Goal: Information Seeking & Learning: Learn about a topic

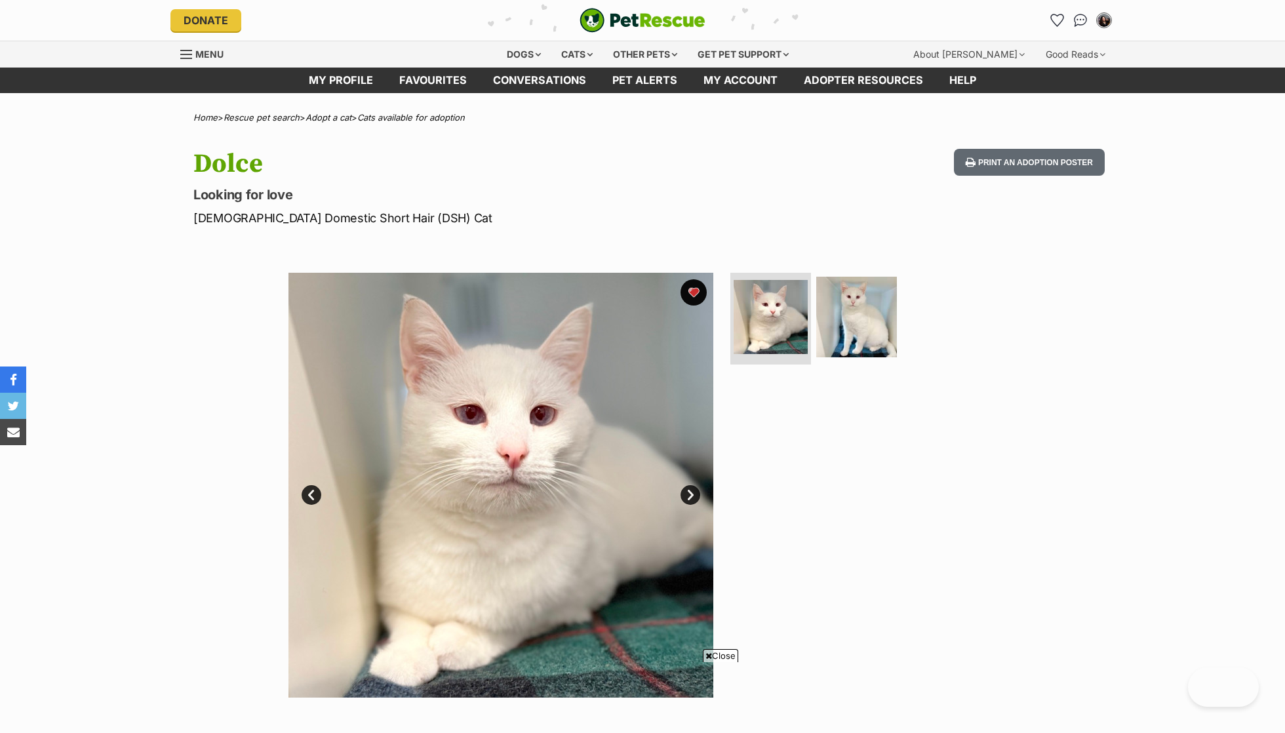
scroll to position [42, 0]
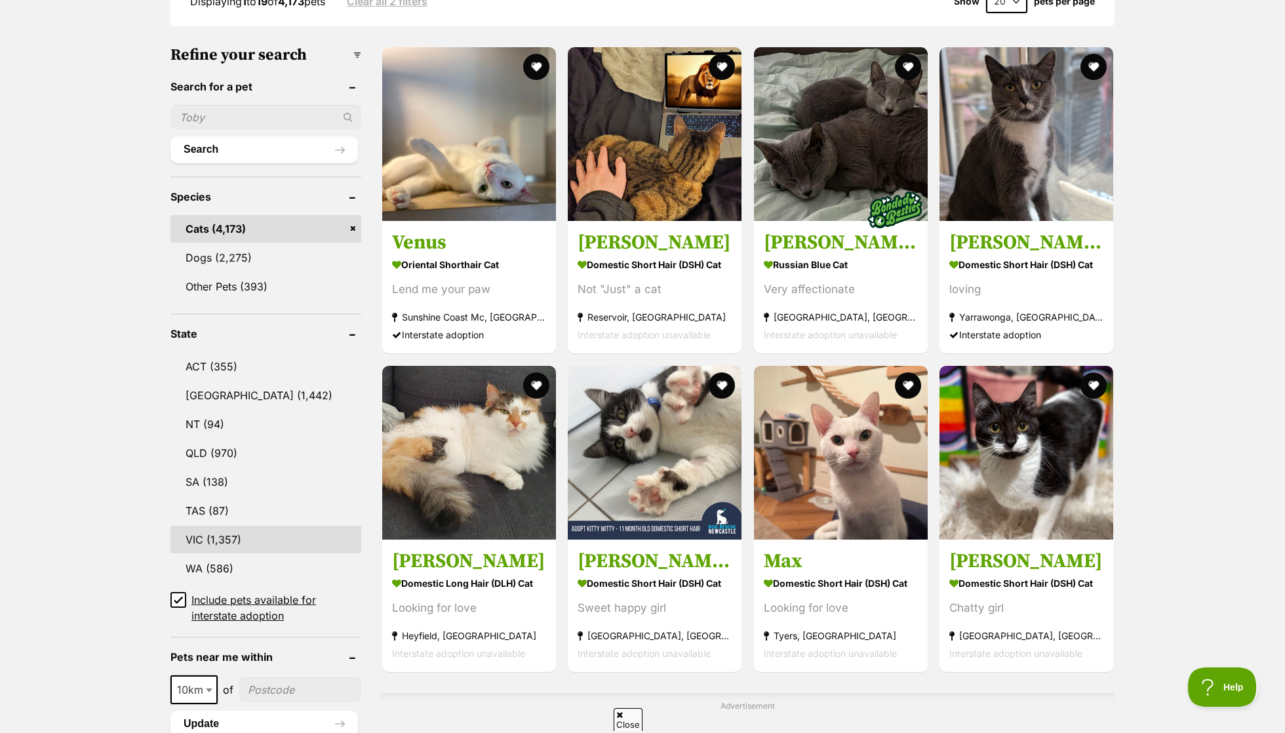
click at [231, 526] on link "VIC (1,357)" at bounding box center [265, 540] width 191 height 28
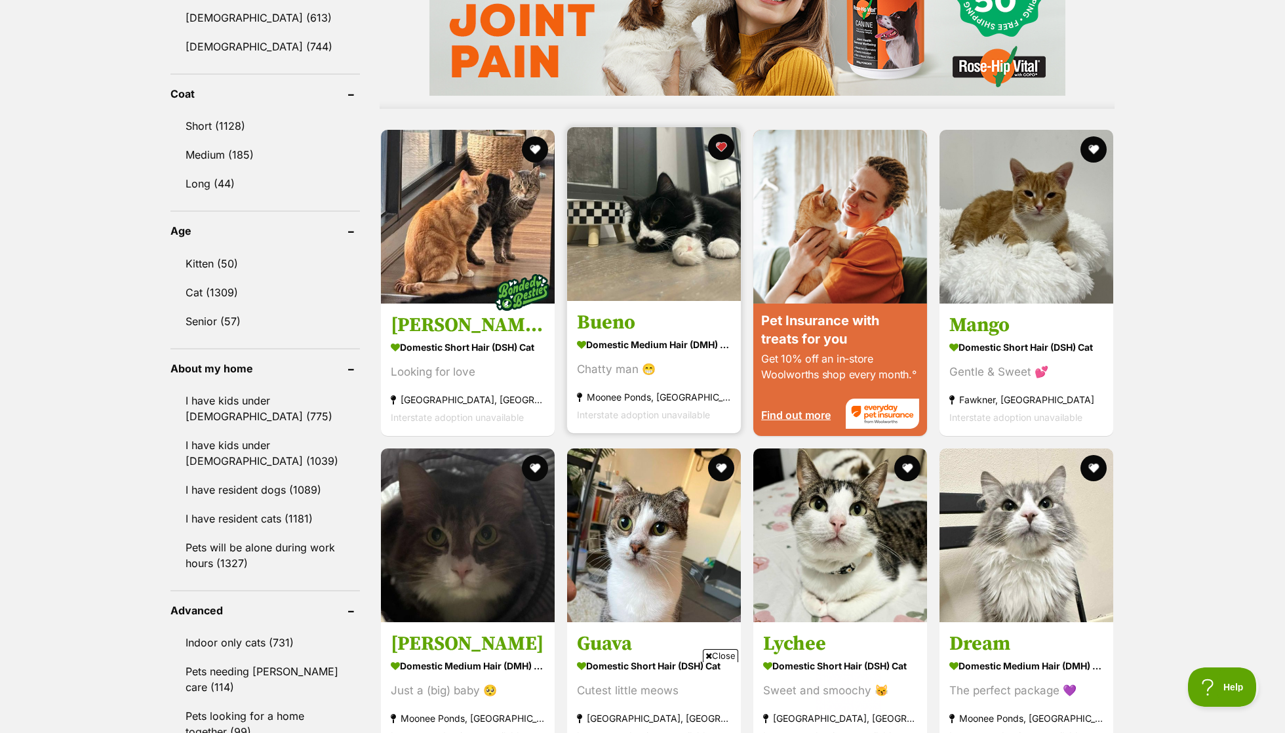
scroll to position [1175, 0]
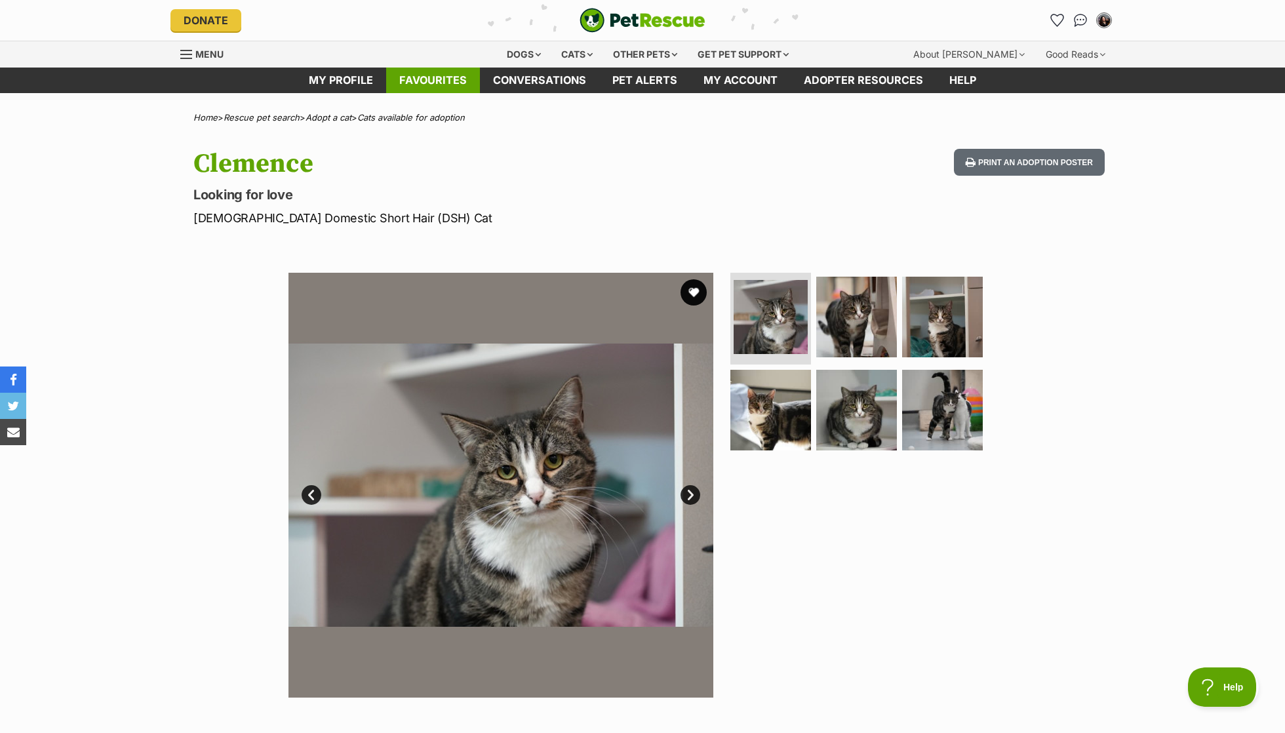
click at [465, 92] on link "Favourites" at bounding box center [433, 81] width 94 height 26
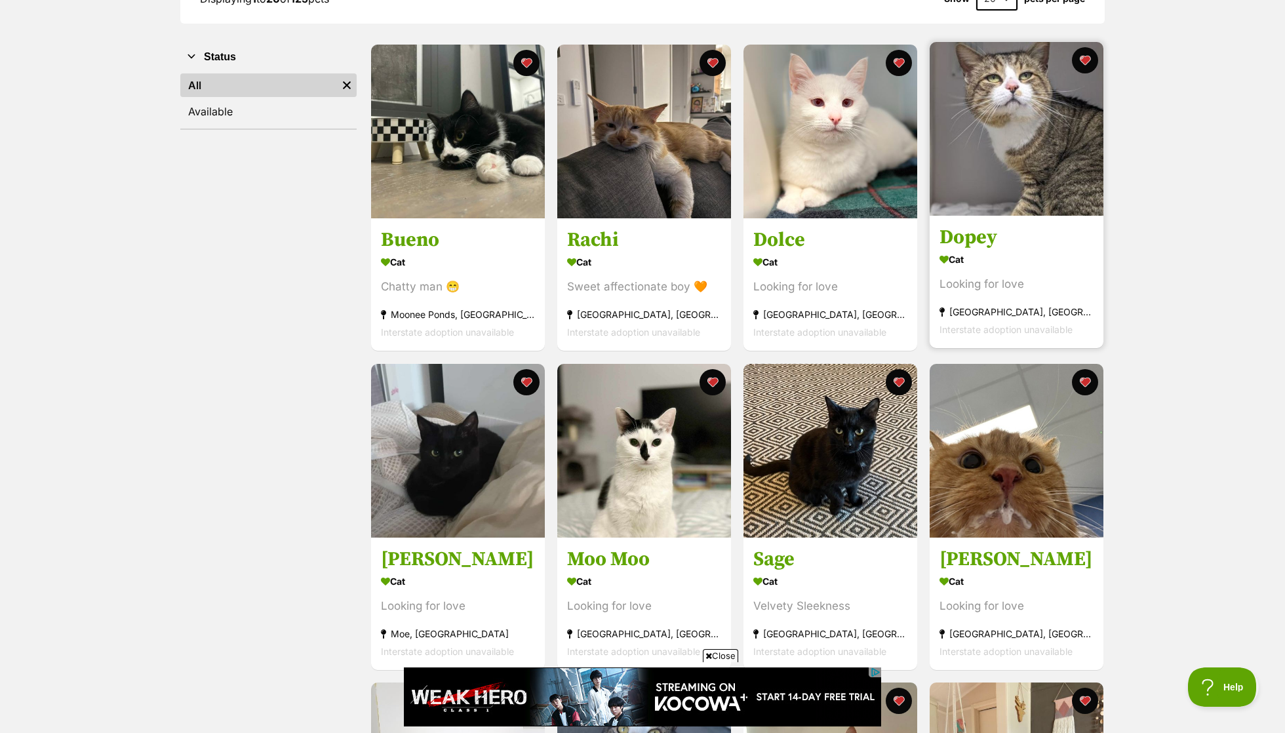
click at [1052, 261] on div "Cat" at bounding box center [1017, 259] width 154 height 19
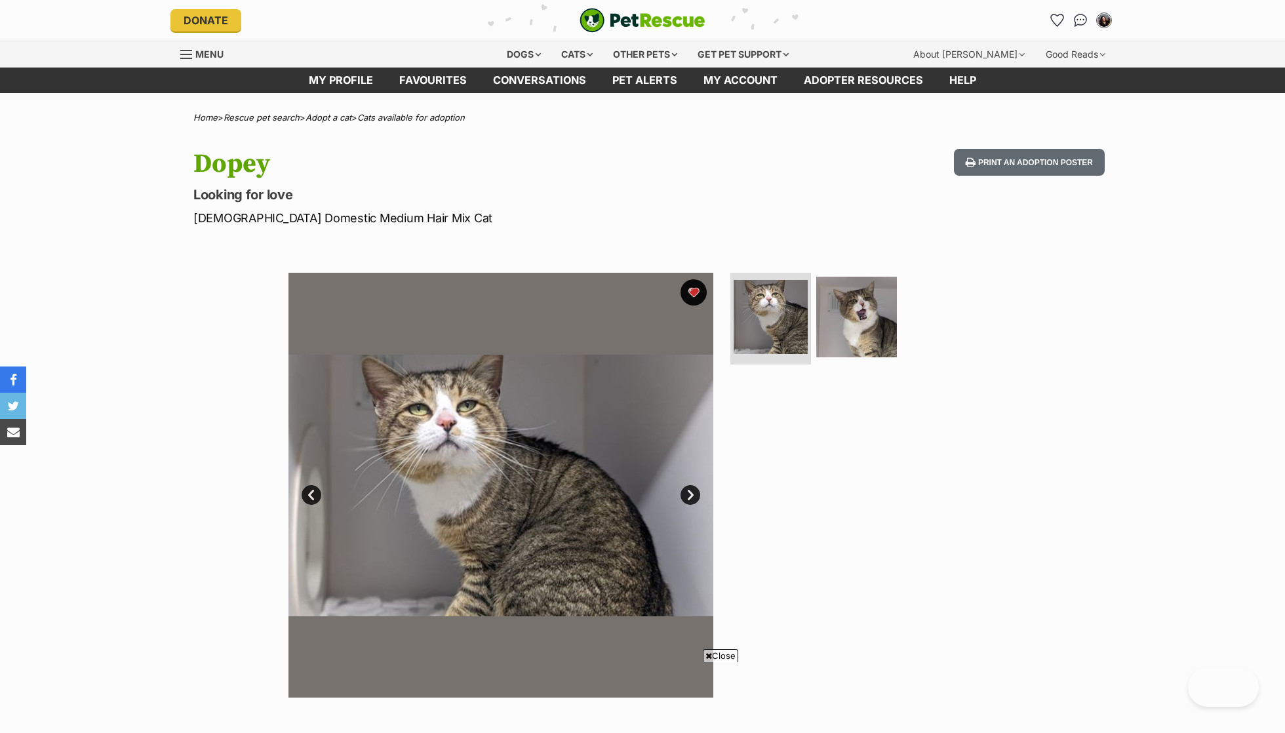
scroll to position [648, 0]
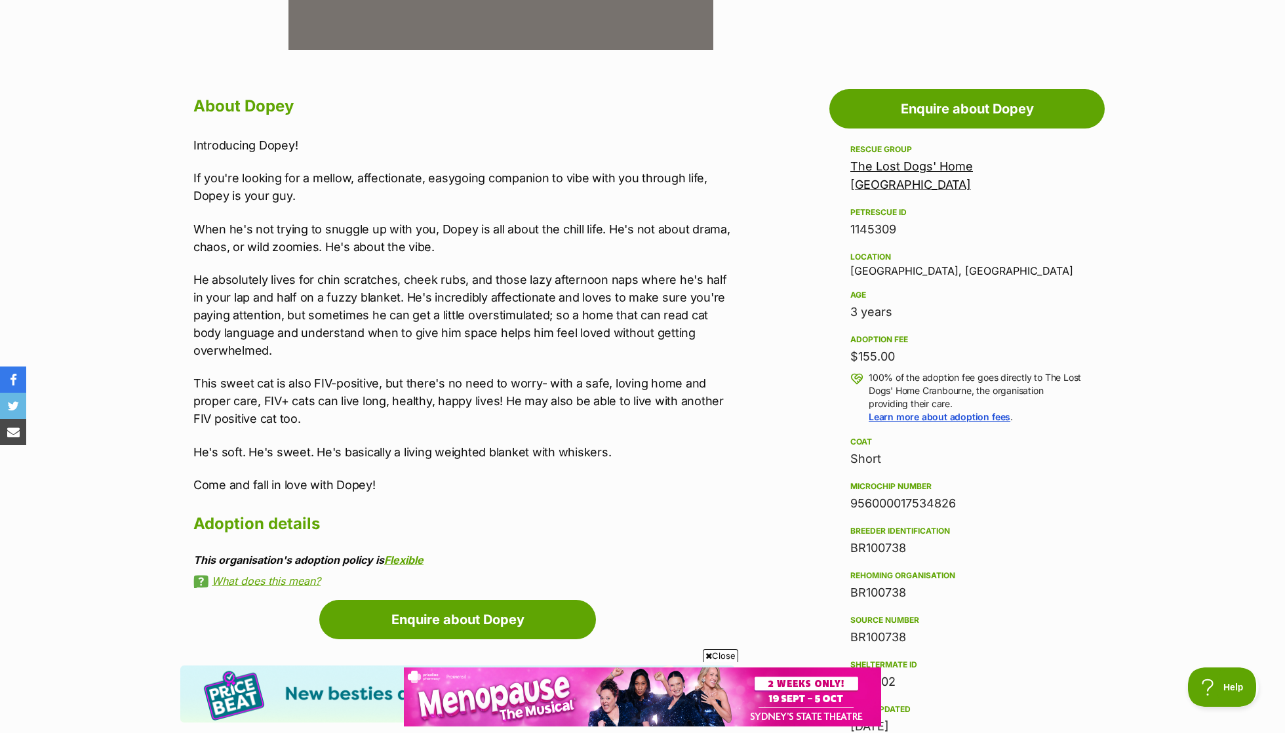
click at [541, 378] on p "This sweet cat is also FIV-positive, but there's no need to worry- with a safe,…" at bounding box center [464, 400] width 542 height 53
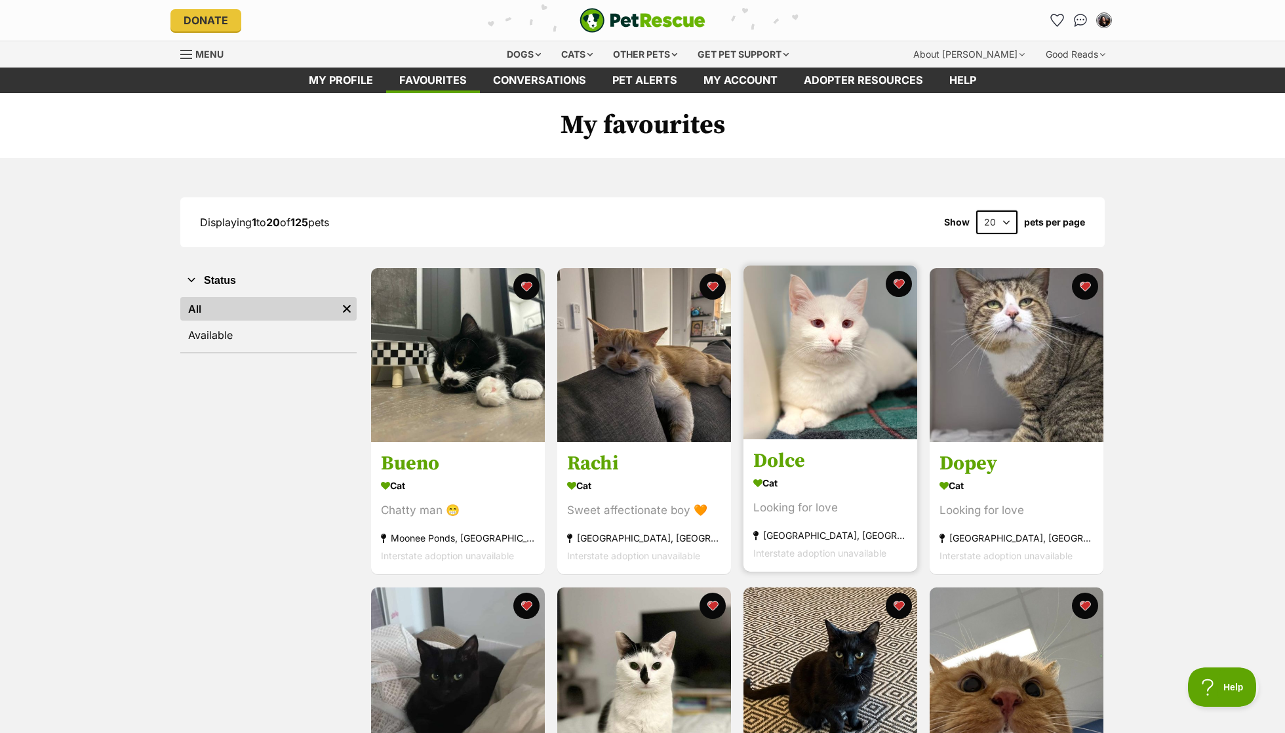
click at [897, 415] on img at bounding box center [831, 353] width 174 height 174
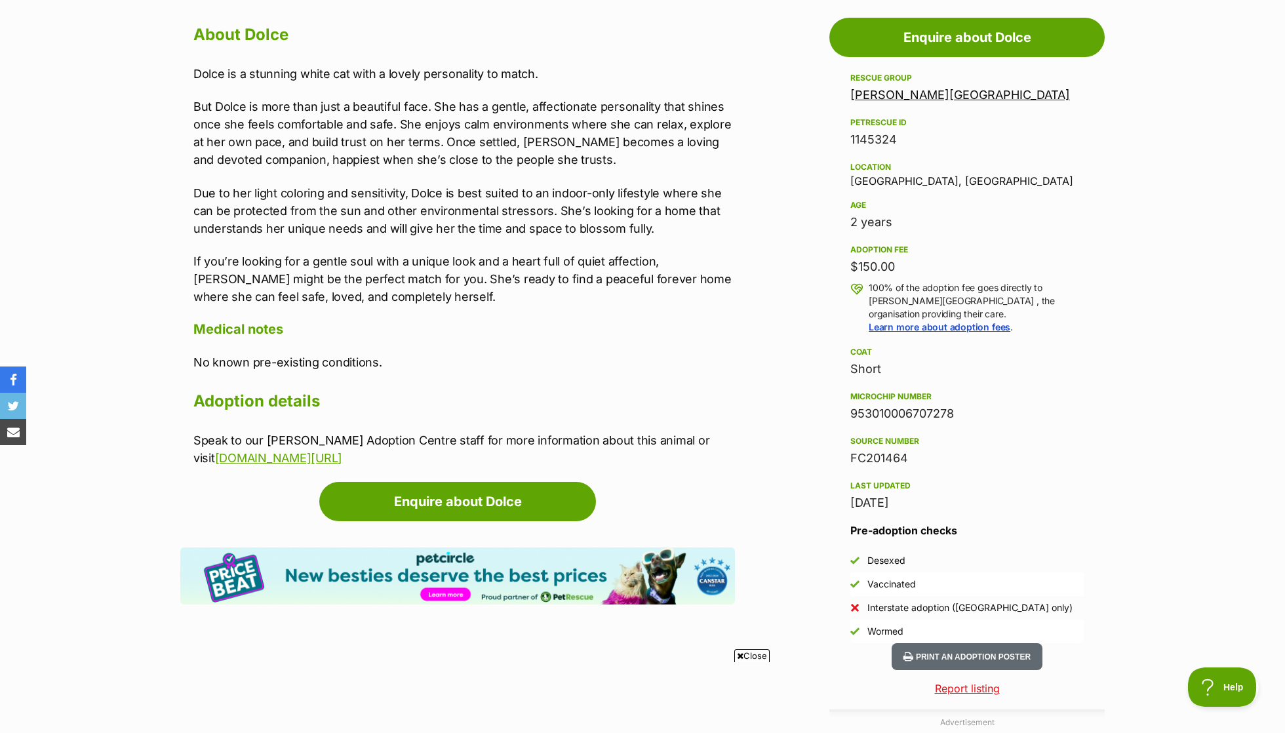
click at [327, 462] on article "Advertisement Adoption information I've been adopted! This pet is no longer ava…" at bounding box center [457, 600] width 555 height 1190
click at [321, 451] on link "[DOMAIN_NAME][URL]" at bounding box center [278, 458] width 127 height 14
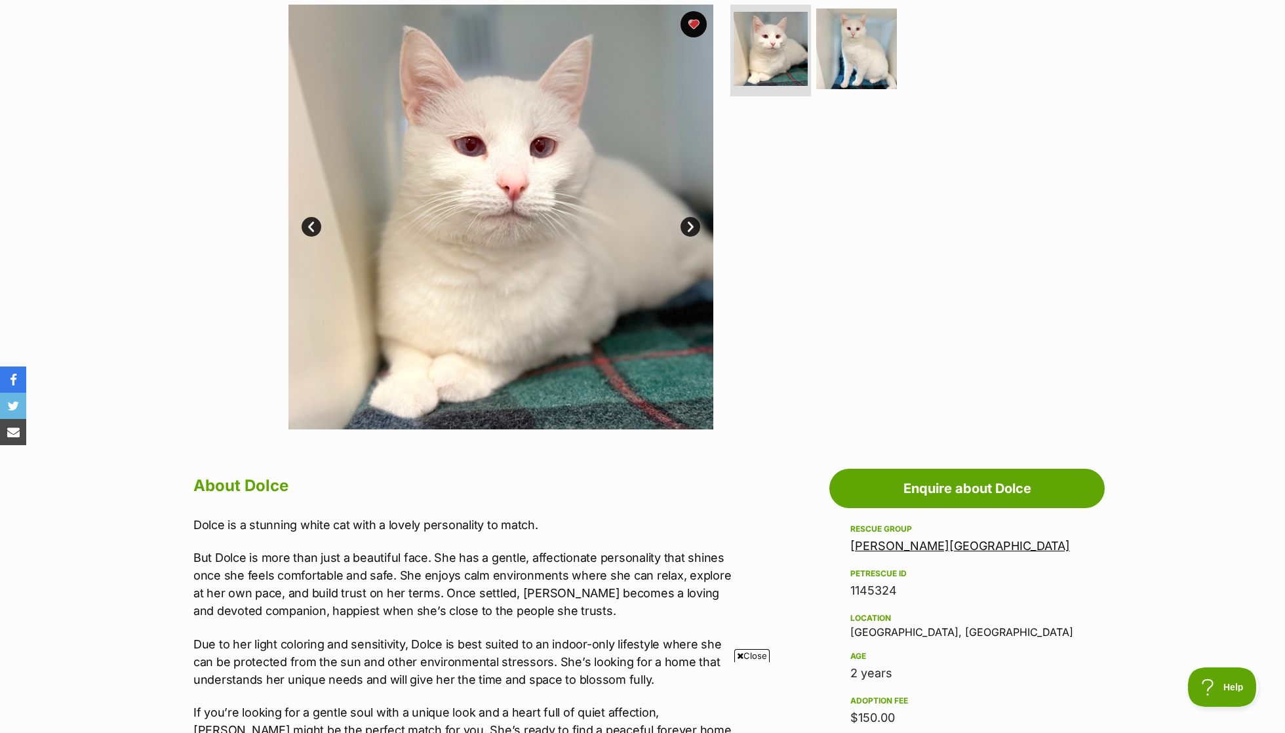
scroll to position [248, 0]
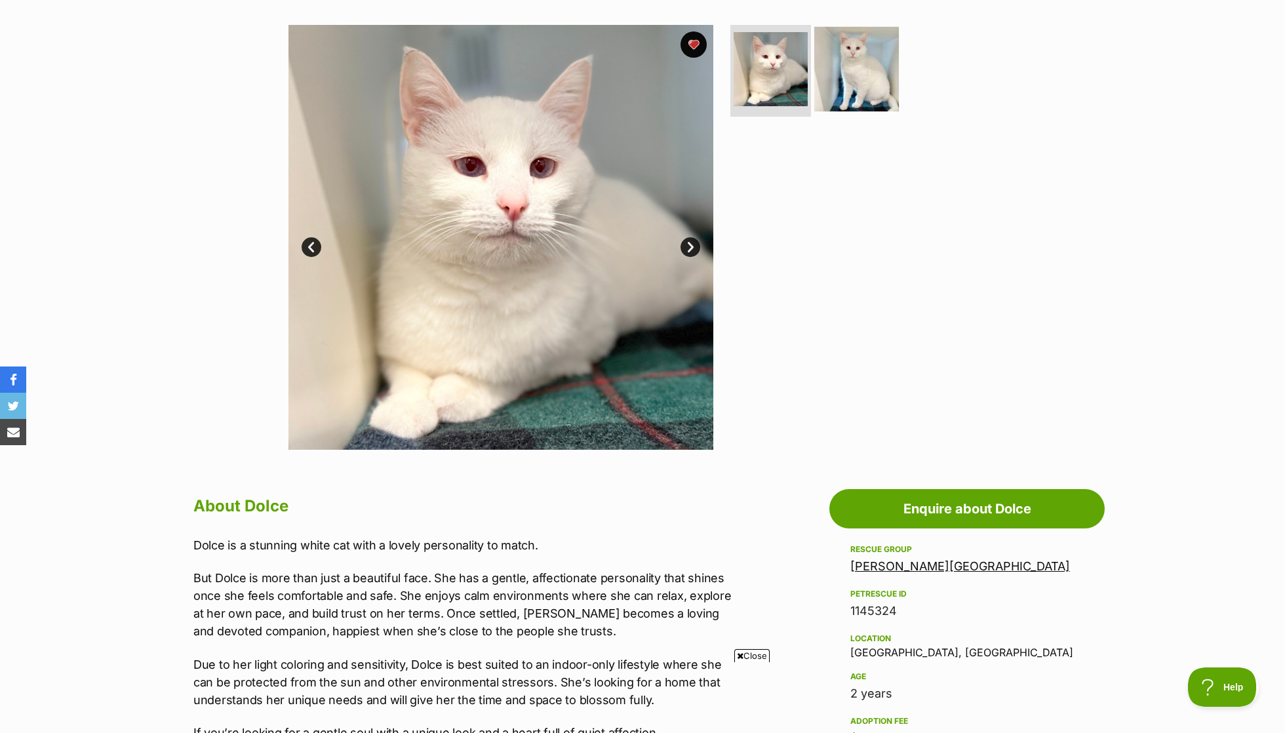
click at [852, 75] on img at bounding box center [856, 69] width 85 height 85
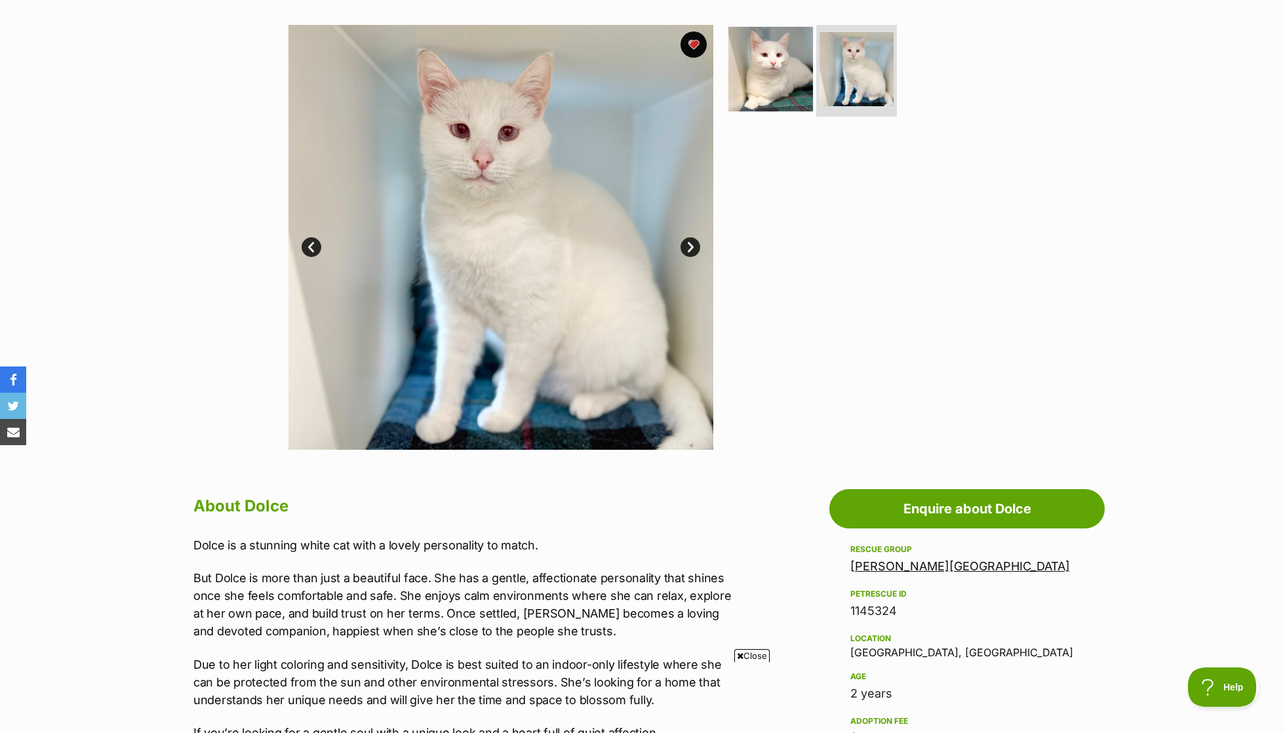
click at [790, 83] on img at bounding box center [770, 69] width 85 height 85
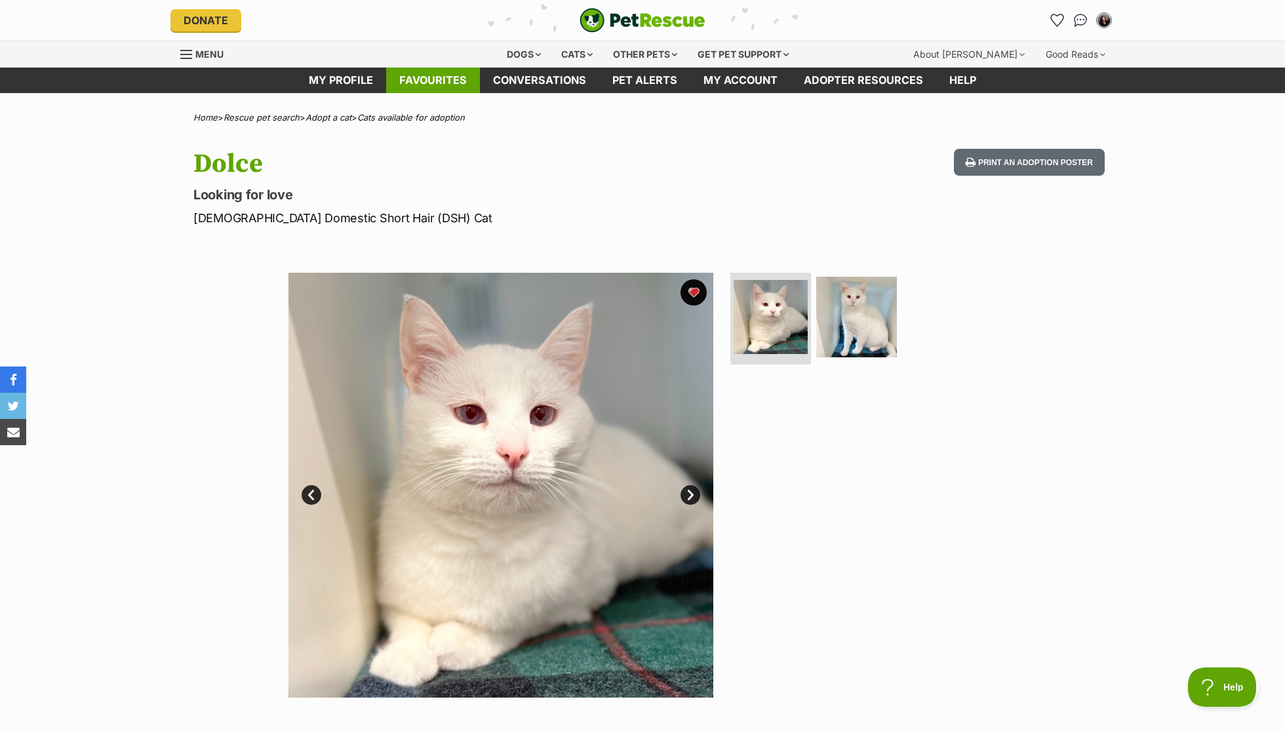
scroll to position [0, 0]
drag, startPoint x: 476, startPoint y: 53, endPoint x: 467, endPoint y: 66, distance: 15.6
click at [476, 53] on div "Dogs Find a dog on PetRescue View all dogs Browse all of the doggos looking for…" at bounding box center [647, 54] width 467 height 26
click at [467, 66] on div "Dogs Find a dog on PetRescue View all dogs Browse all of the doggos looking for…" at bounding box center [647, 54] width 467 height 26
click at [454, 80] on link "Favourites" at bounding box center [433, 81] width 94 height 26
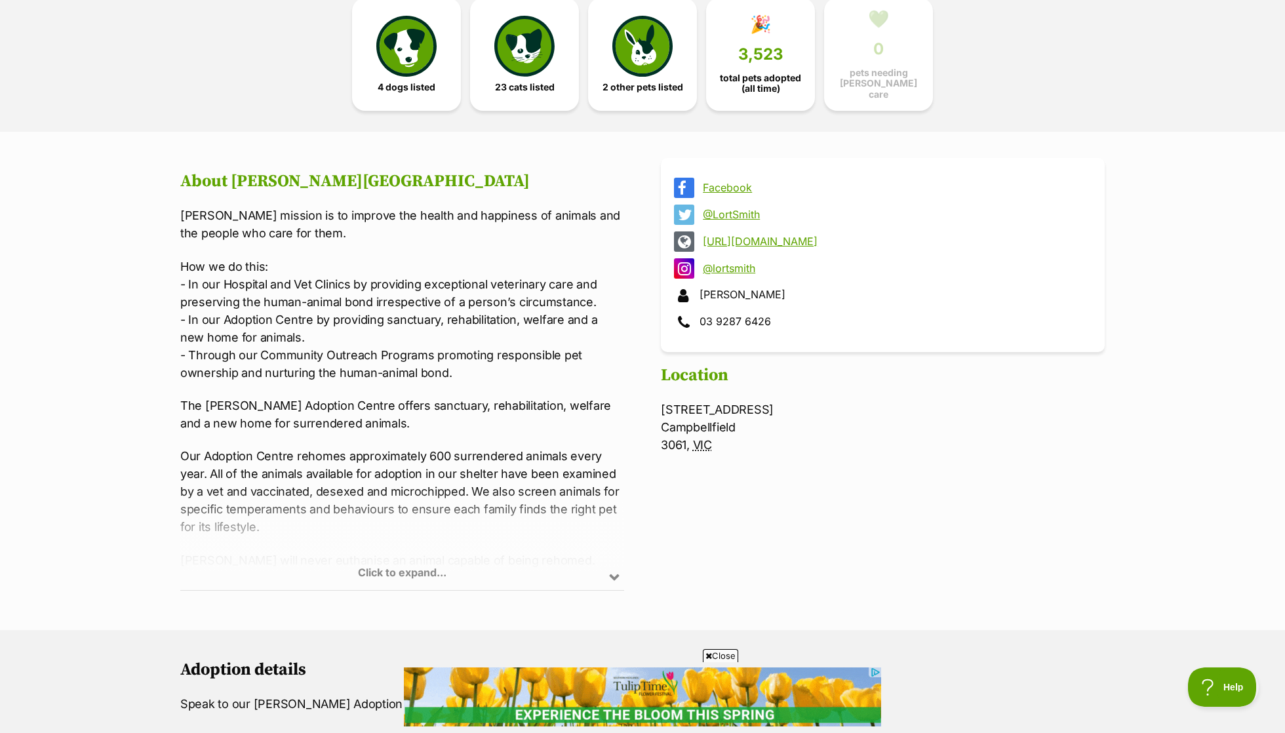
scroll to position [382, 0]
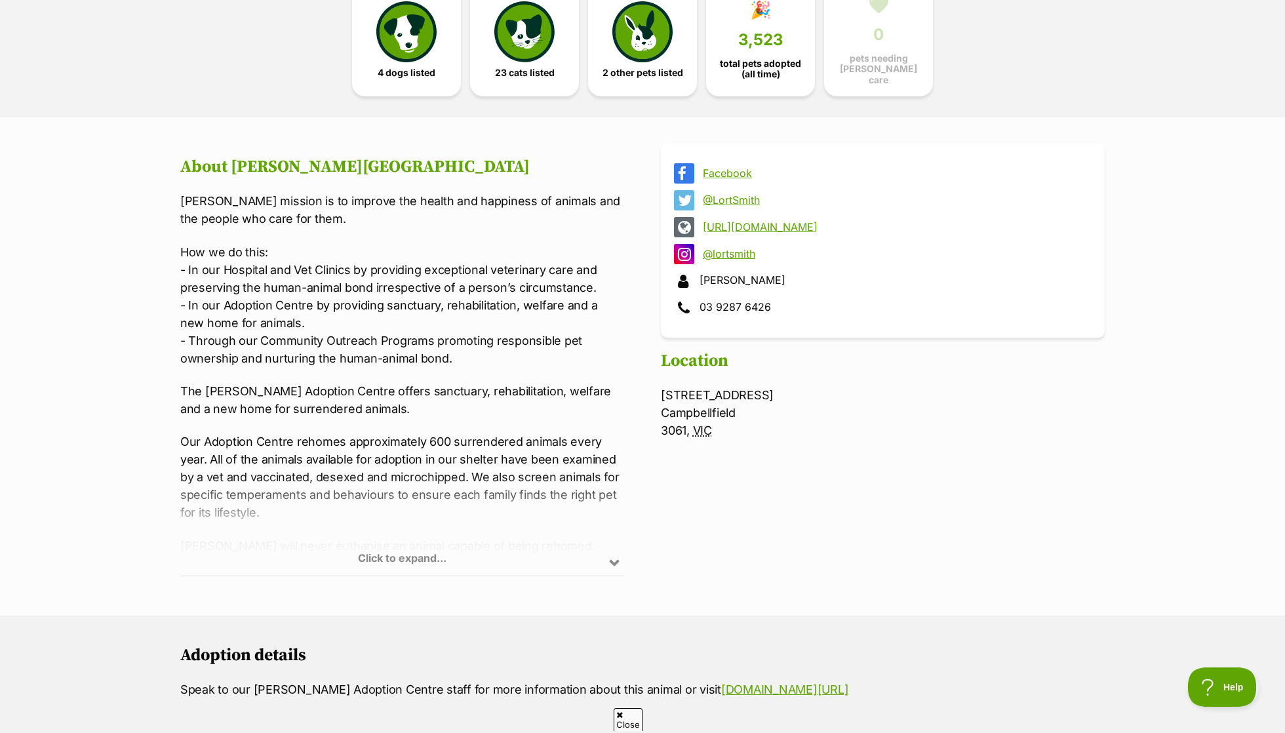
click at [447, 541] on div "Click to expand..." at bounding box center [402, 524] width 444 height 102
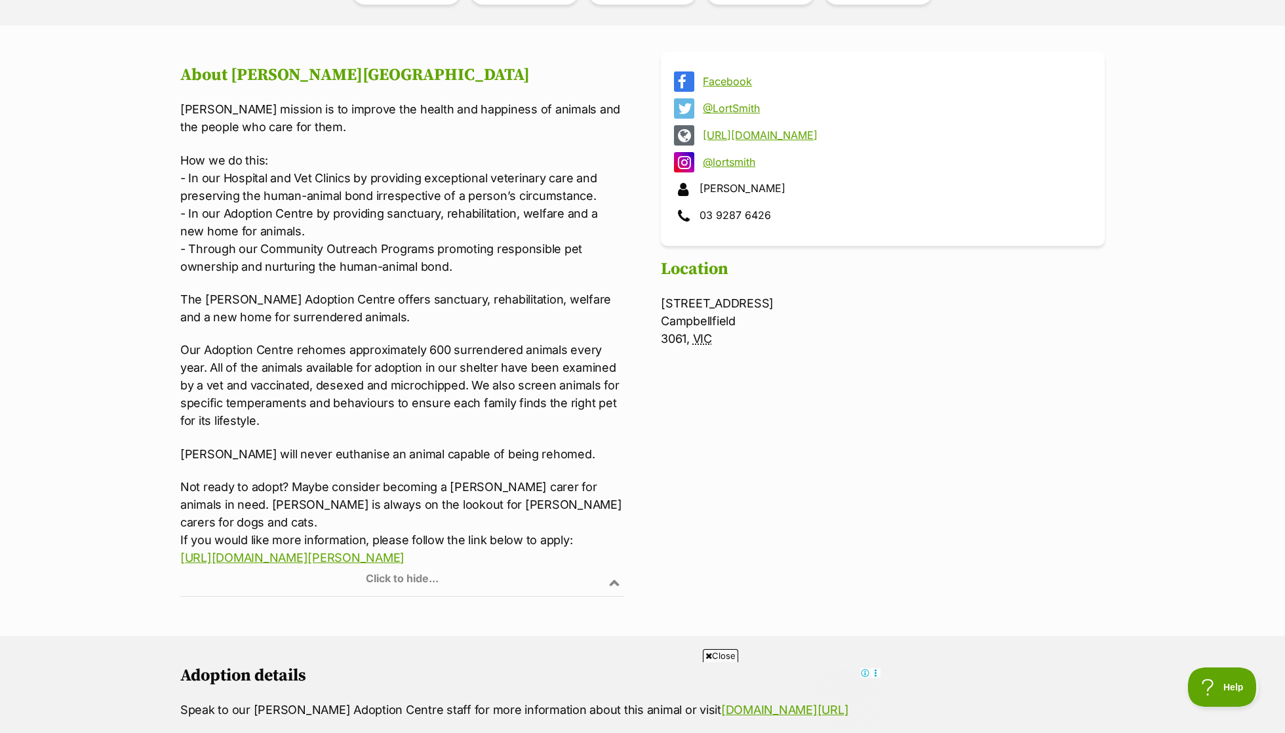
scroll to position [475, 0]
